Goal: Transaction & Acquisition: Purchase product/service

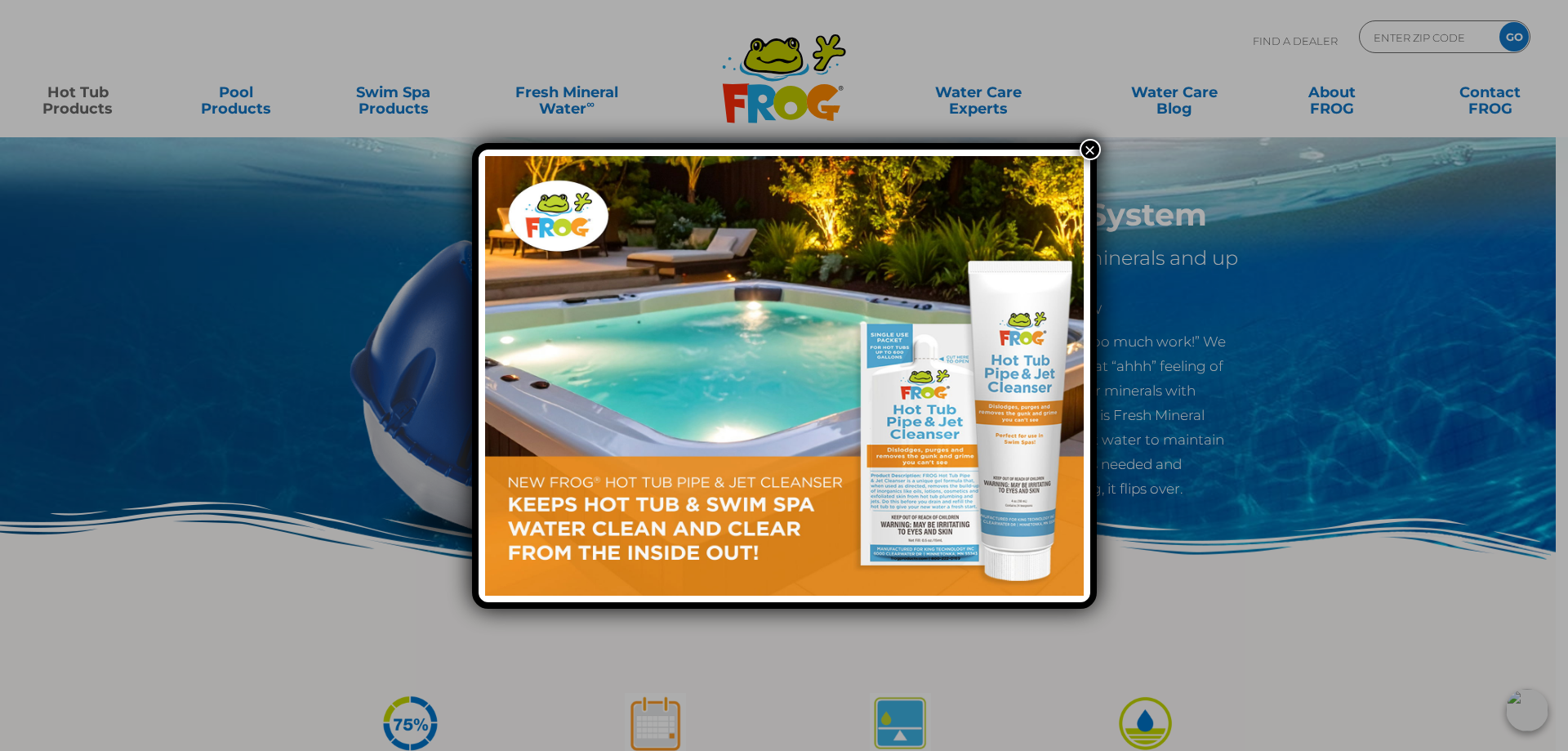
click at [1089, 153] on button "×" at bounding box center [1090, 149] width 21 height 21
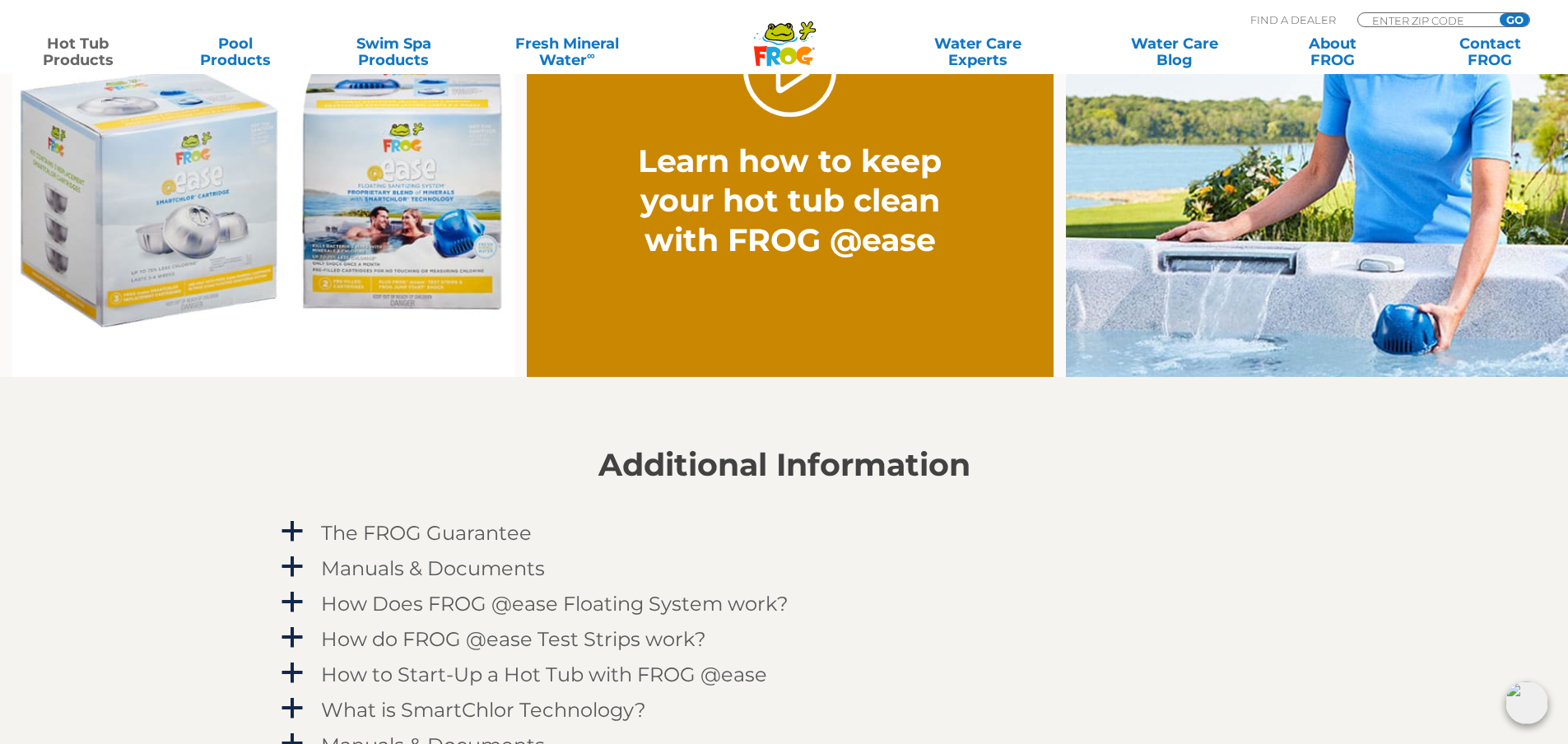
scroll to position [1482, 0]
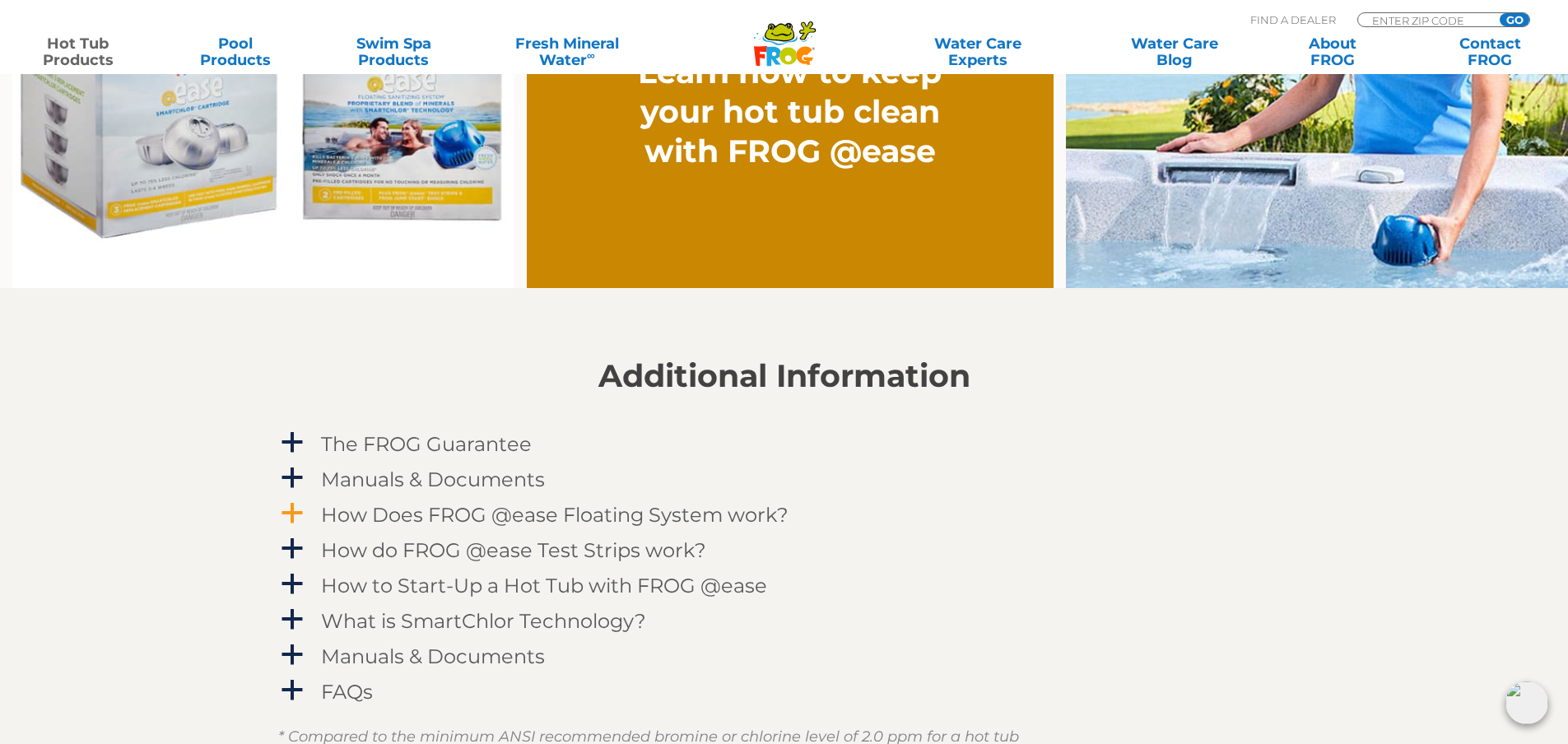
click at [293, 512] on span "a" at bounding box center [292, 514] width 25 height 25
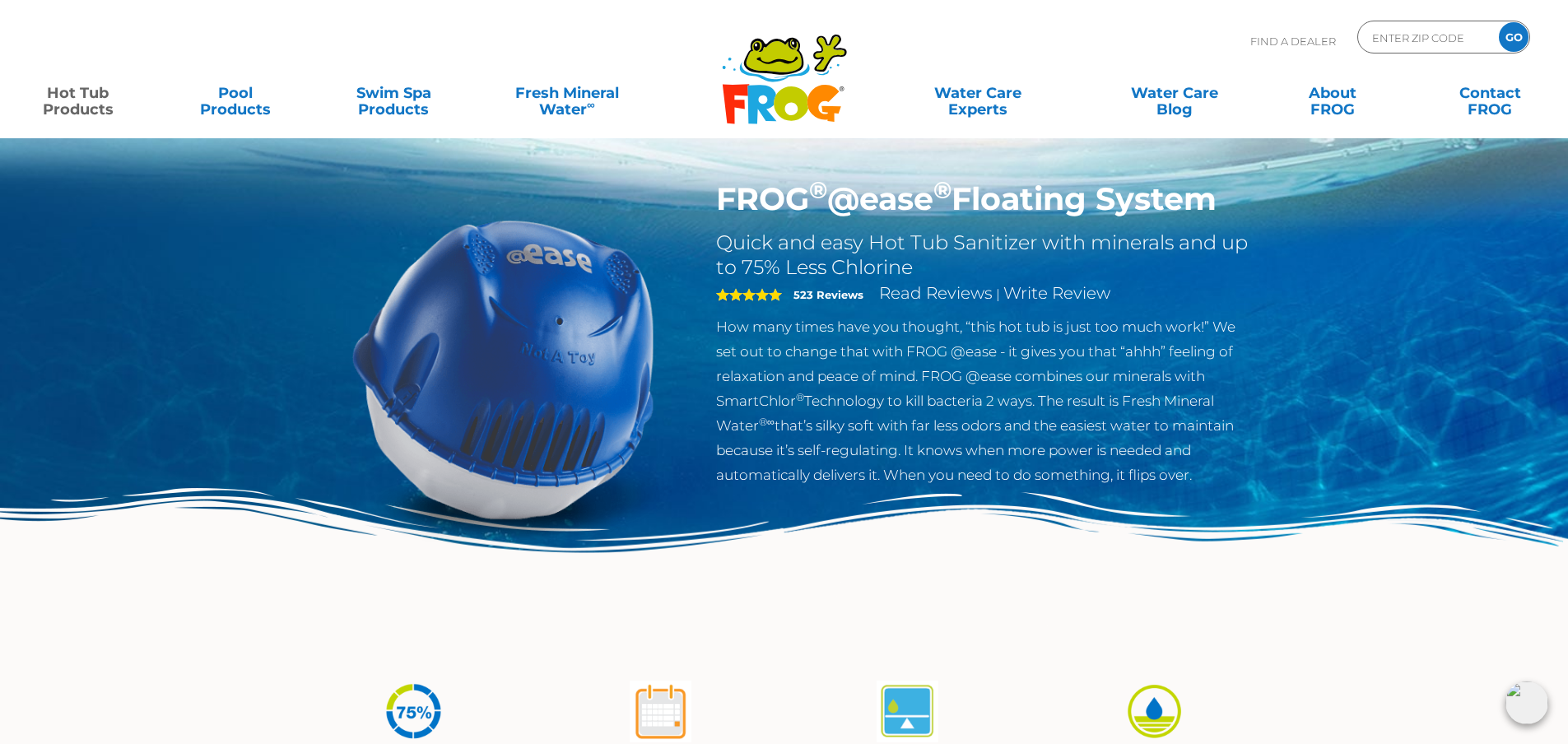
scroll to position [0, 0]
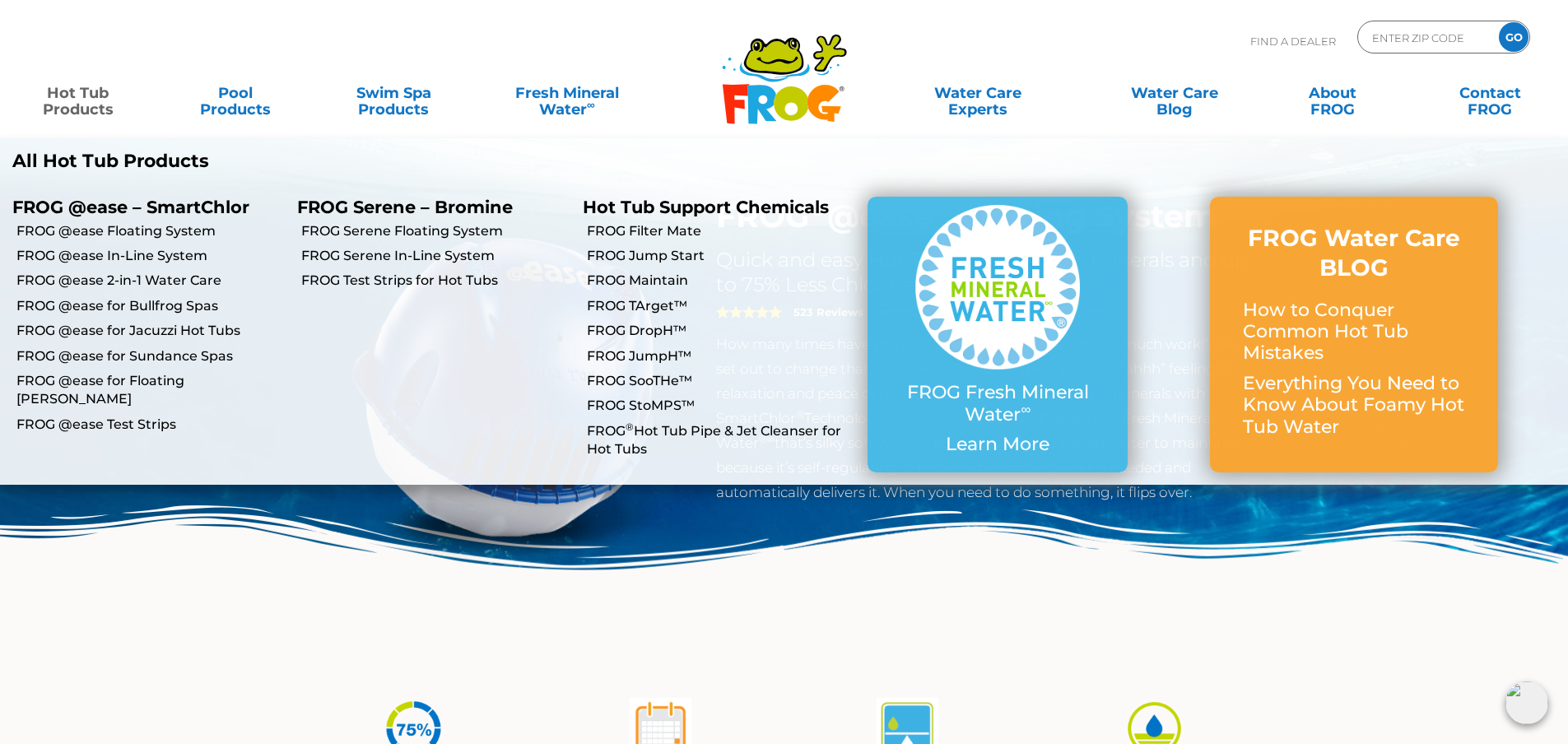
click at [86, 104] on link "Hot Tub Products" at bounding box center [77, 93] width 123 height 33
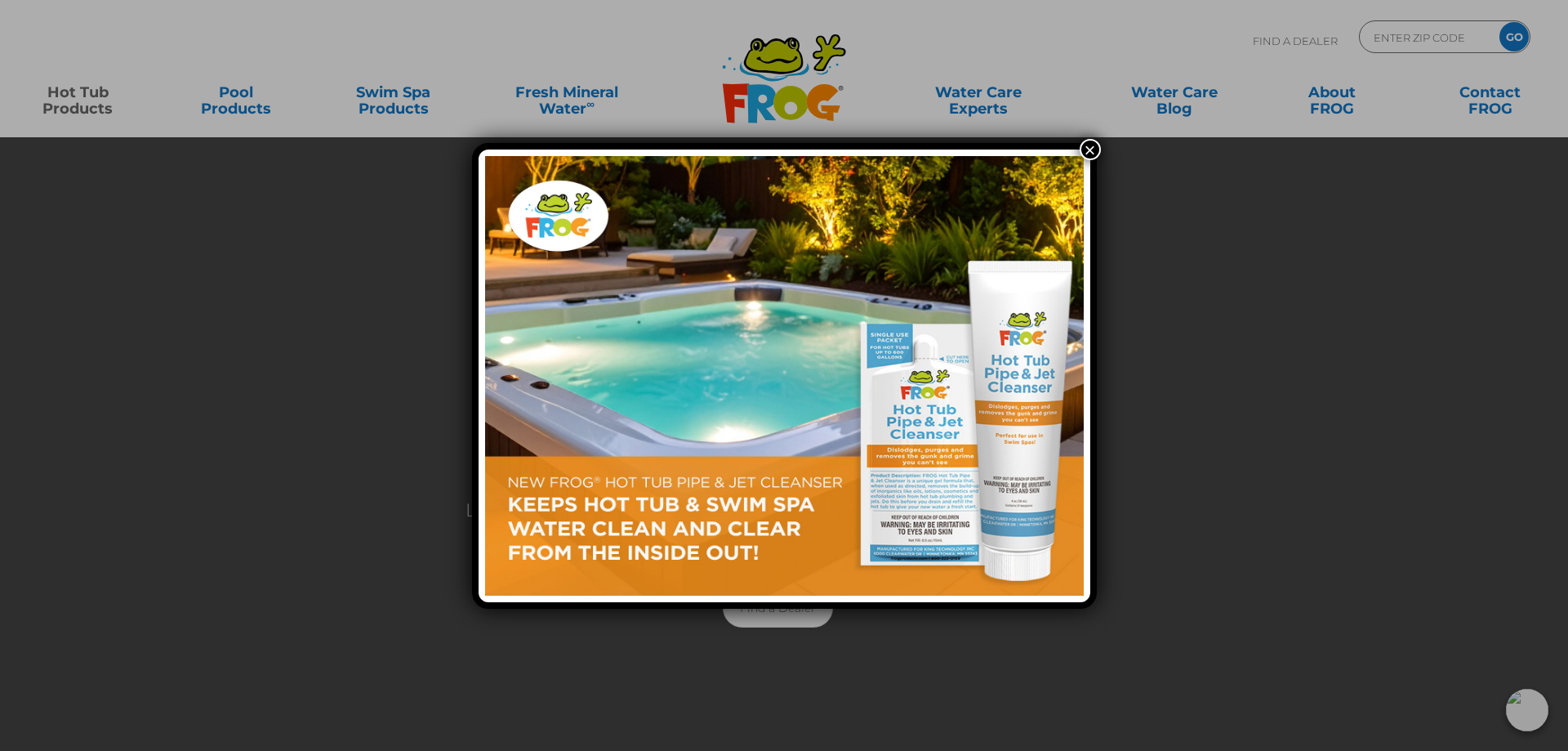
click at [1091, 149] on button "×" at bounding box center [1090, 149] width 21 height 21
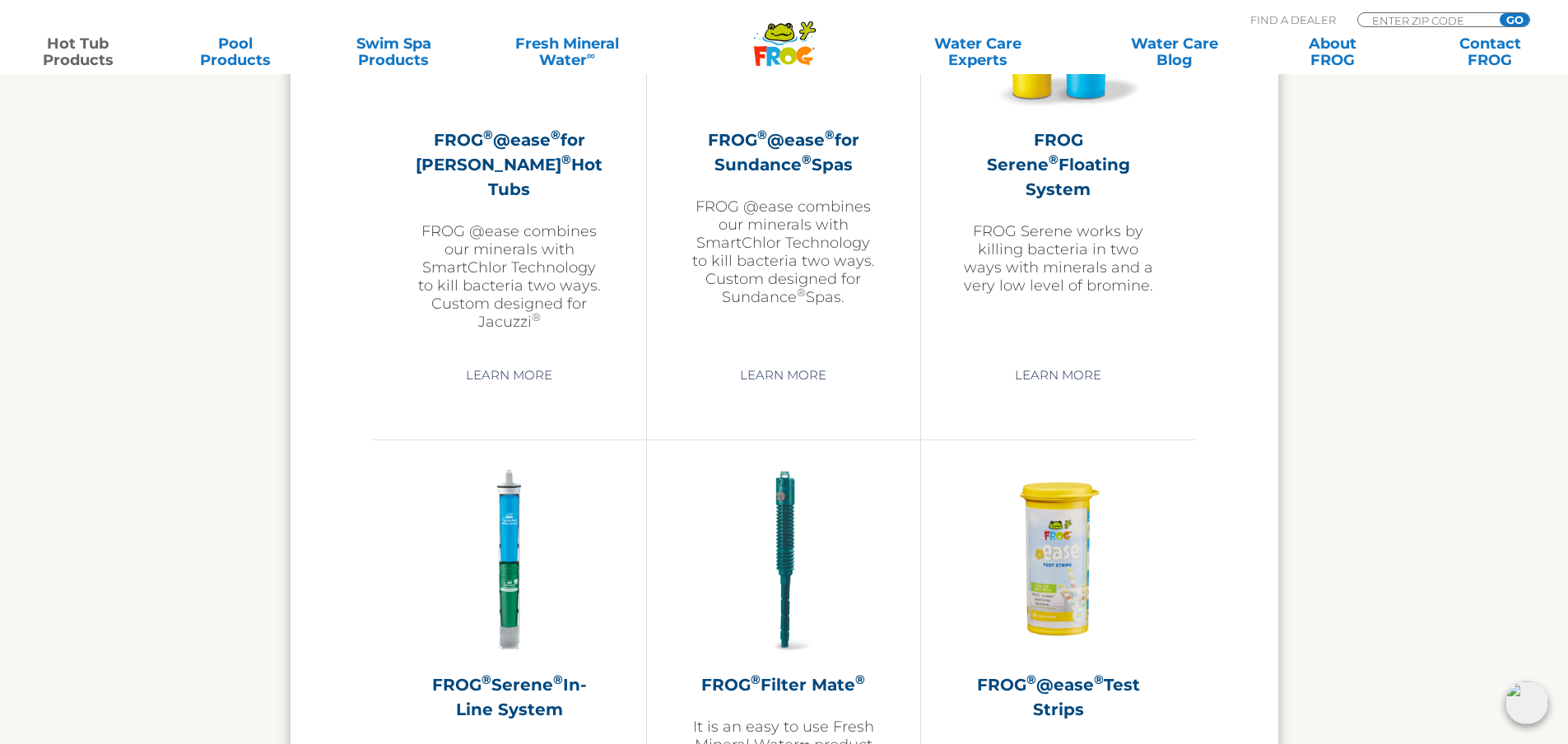
scroll to position [3293, 0]
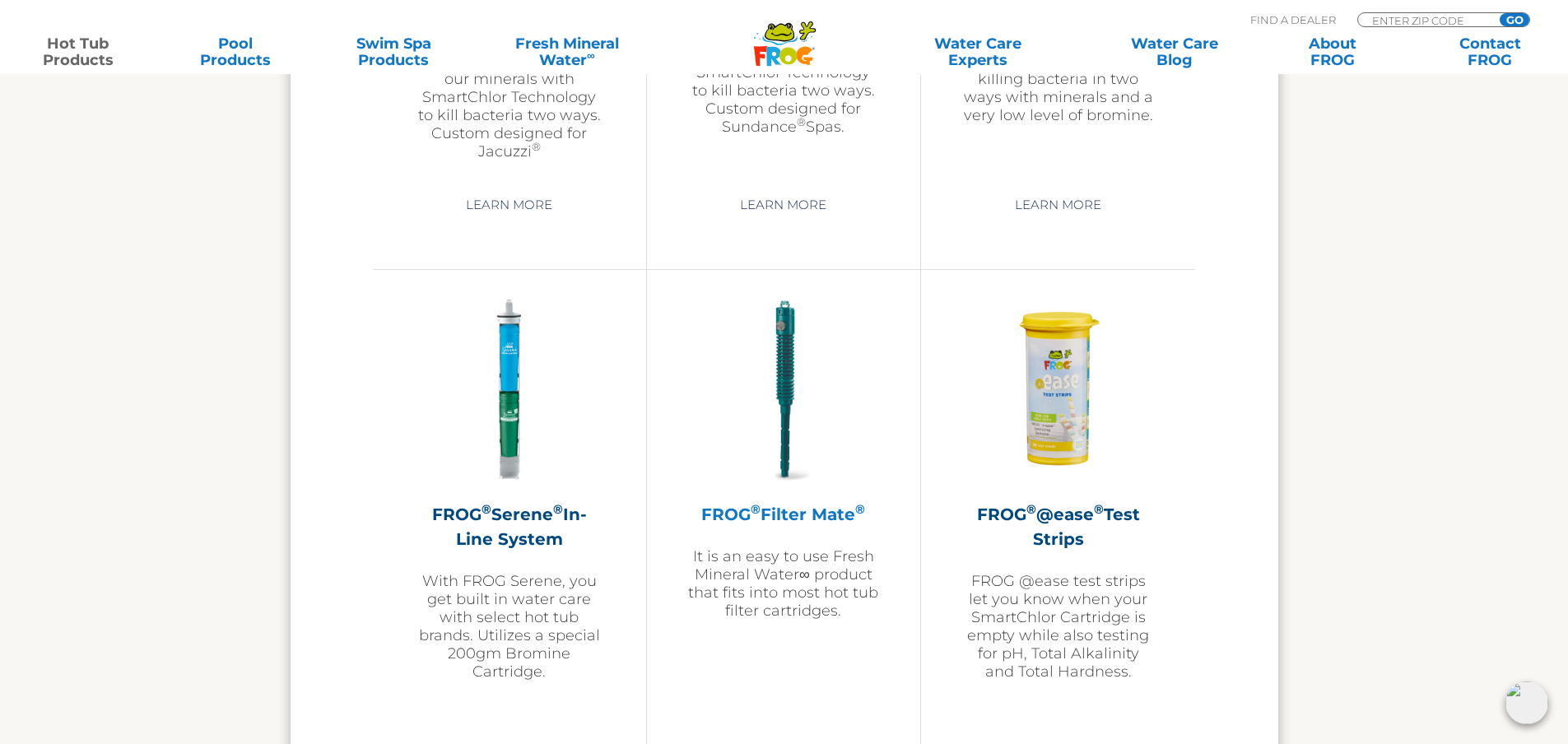
click at [796, 516] on h2 "FROG ® Filter Mate ®" at bounding box center [784, 514] width 191 height 25
click at [775, 387] on img at bounding box center [784, 390] width 191 height 191
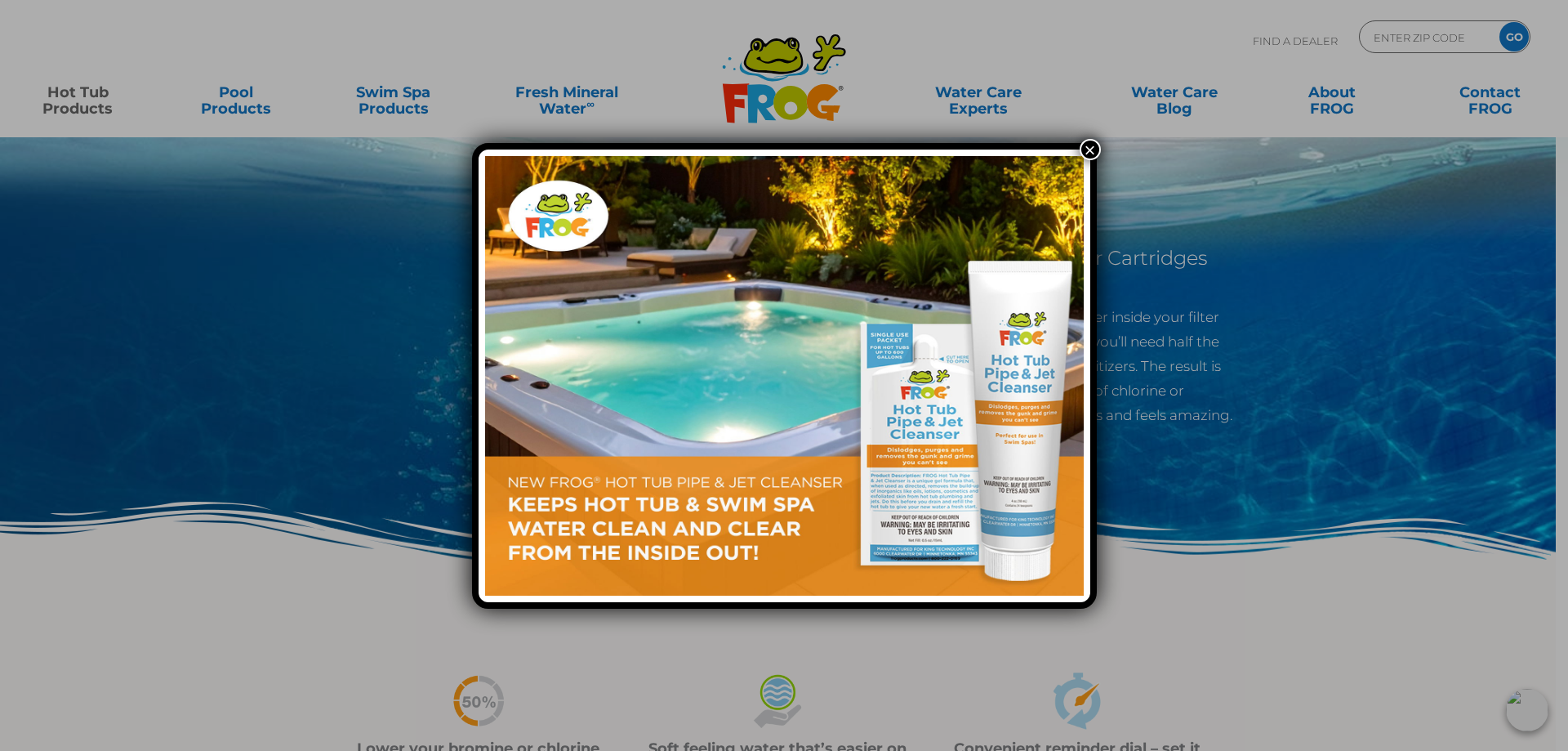
click at [1090, 153] on button "×" at bounding box center [1090, 149] width 21 height 21
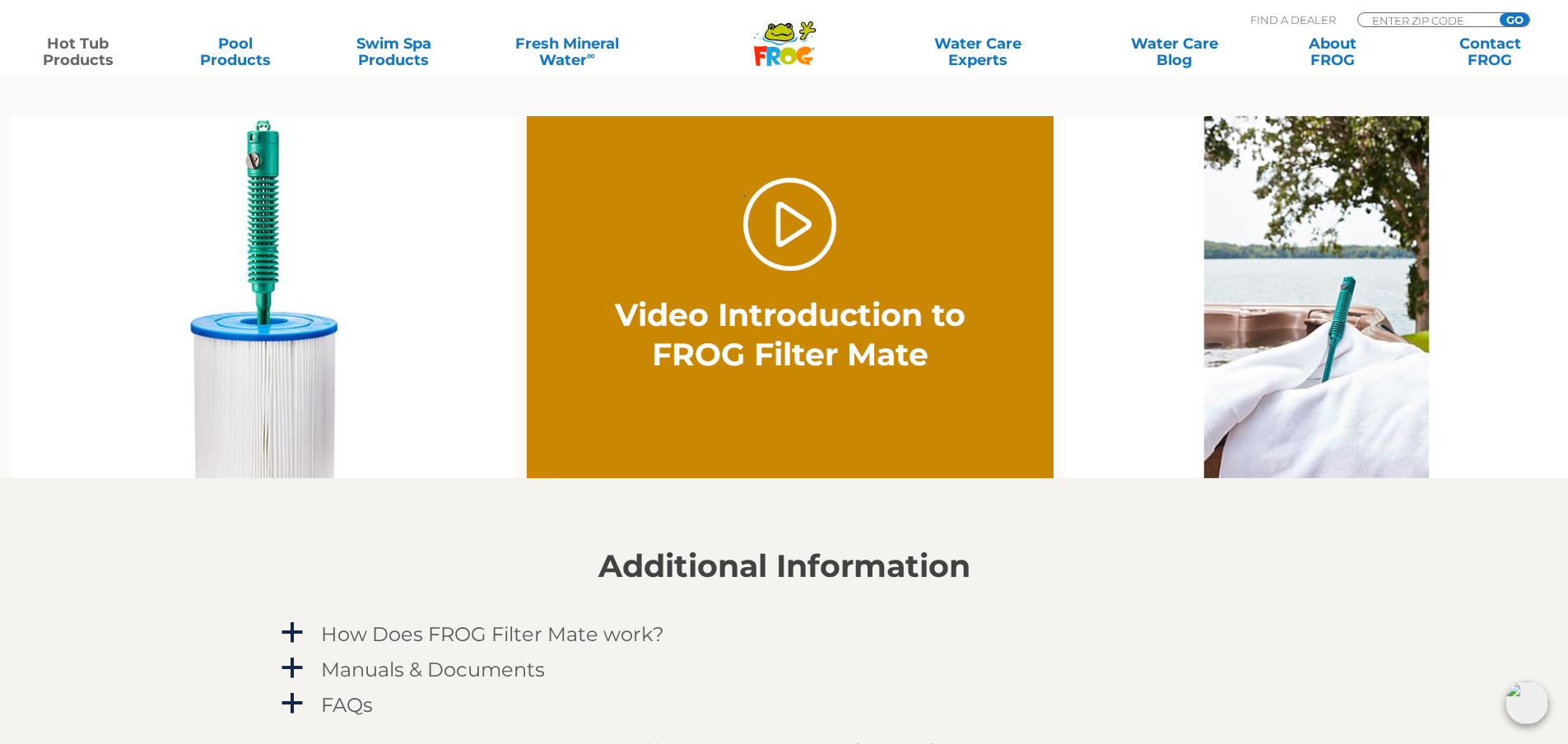
scroll to position [1152, 0]
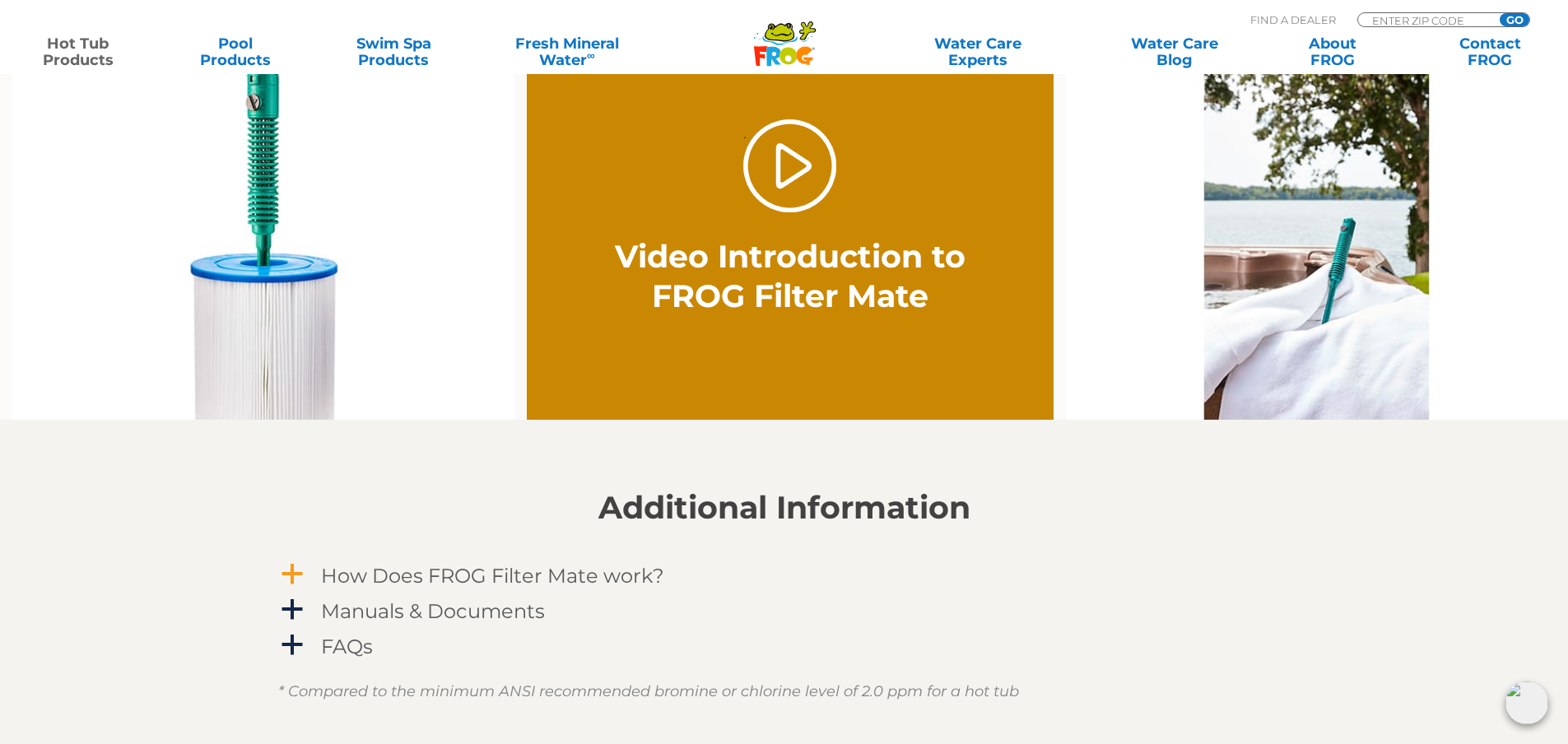
click at [294, 573] on span "a" at bounding box center [292, 574] width 25 height 25
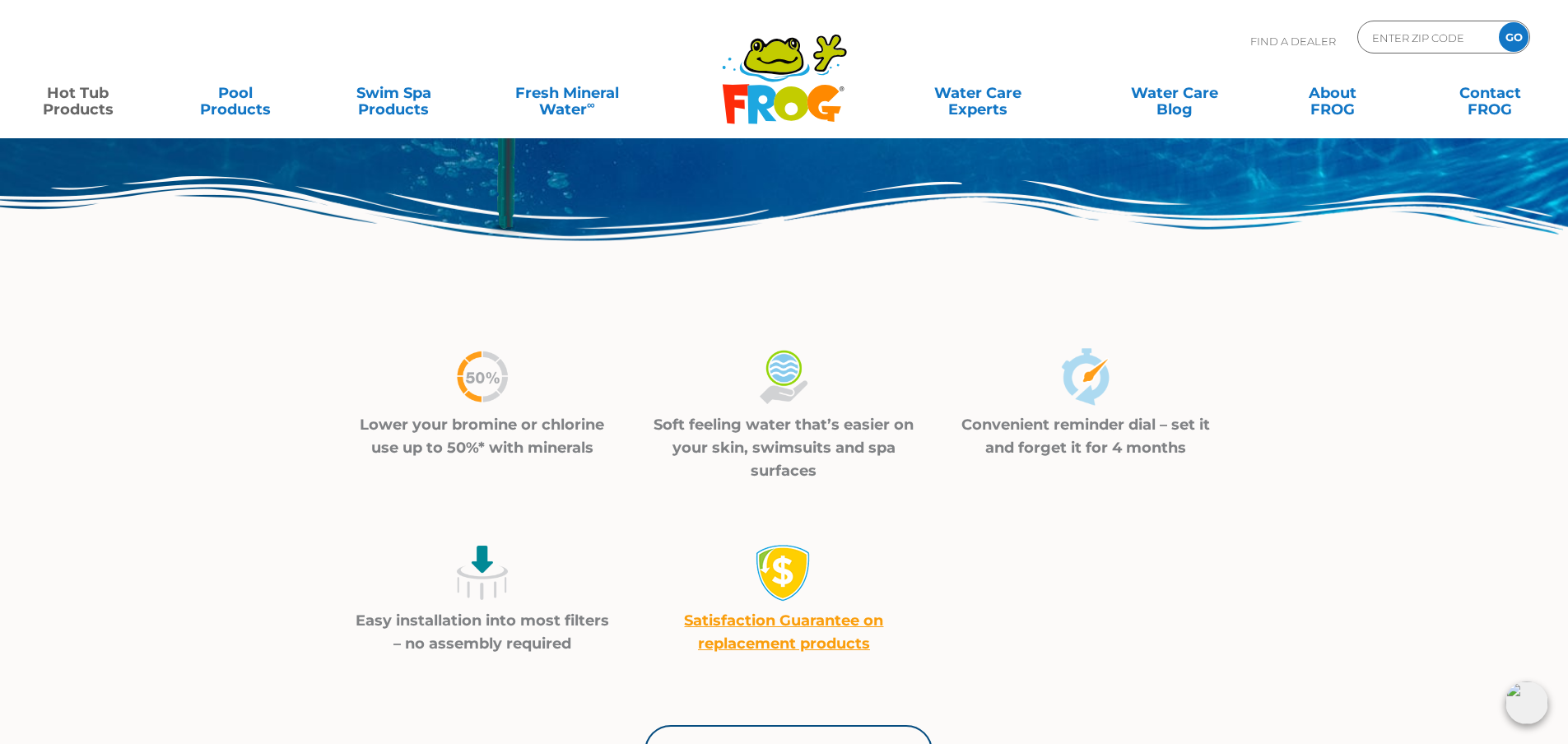
scroll to position [0, 0]
